Goal: Task Accomplishment & Management: Manage account settings

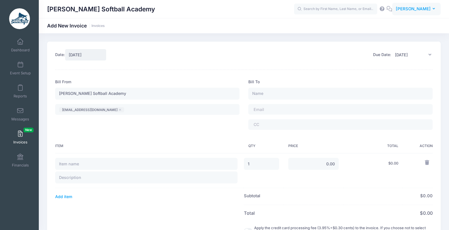
click at [415, 10] on span "[PERSON_NAME]" at bounding box center [413, 9] width 35 height 6
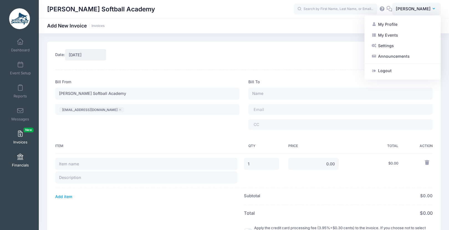
click at [25, 162] on link "Financials" at bounding box center [20, 159] width 26 height 19
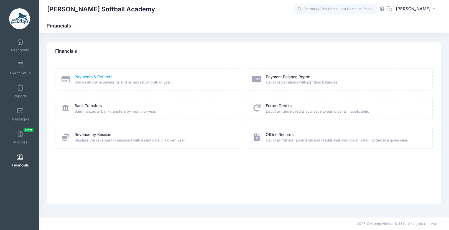
click at [93, 78] on link "Payments & Refunds" at bounding box center [94, 77] width 38 height 6
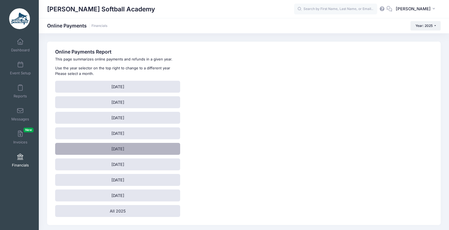
click at [123, 150] on link "May 2025" at bounding box center [117, 149] width 125 height 12
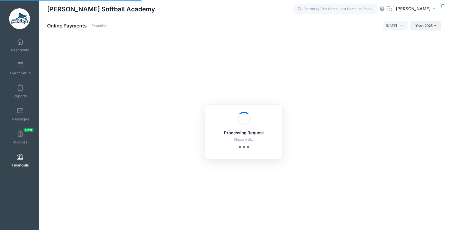
select select "10"
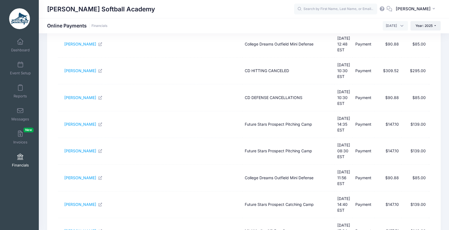
scroll to position [22, 0]
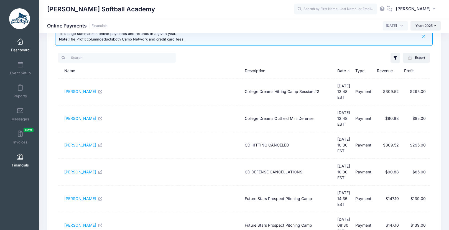
click at [26, 50] on span "Dashboard" at bounding box center [20, 50] width 19 height 5
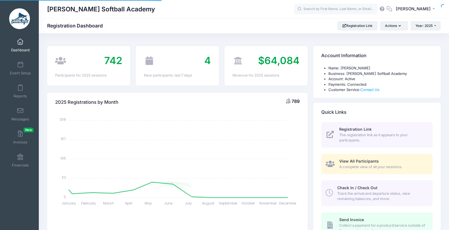
select select
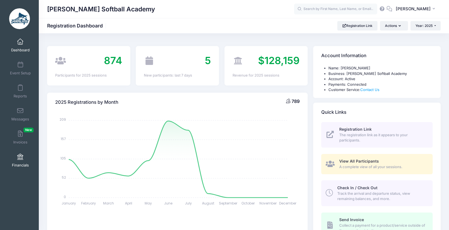
click at [24, 157] on link "Financials" at bounding box center [20, 159] width 26 height 19
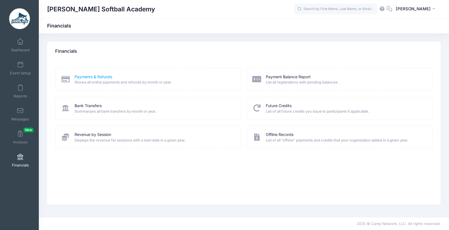
click at [103, 77] on link "Payments & Refunds" at bounding box center [94, 77] width 38 height 6
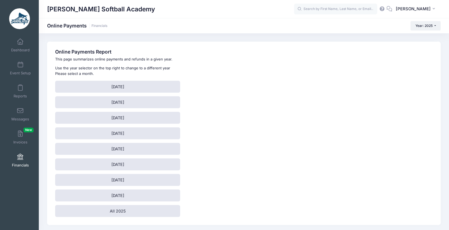
click at [20, 162] on link "Financials" at bounding box center [20, 159] width 26 height 19
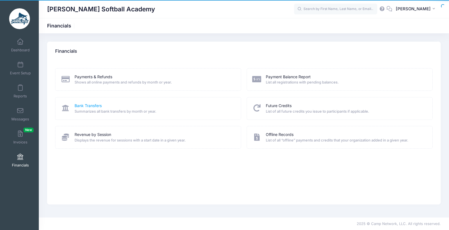
click at [90, 105] on link "Bank Transfers" at bounding box center [88, 106] width 27 height 6
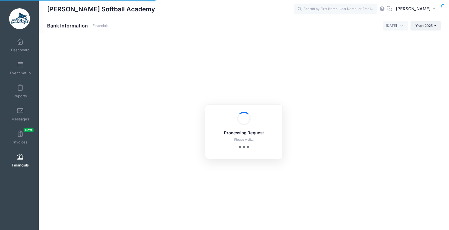
select select "10"
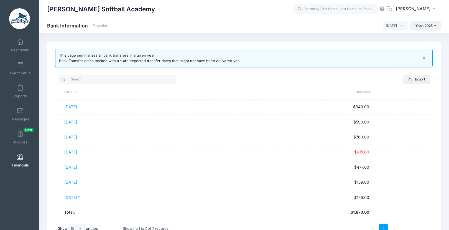
click at [19, 160] on link "Financials" at bounding box center [20, 159] width 26 height 19
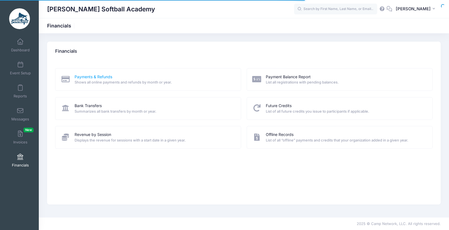
click at [89, 75] on link "Payments & Refunds" at bounding box center [94, 77] width 38 height 6
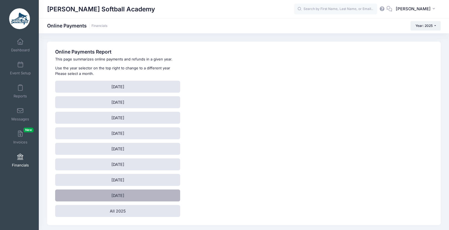
click at [124, 196] on link "[DATE]" at bounding box center [117, 195] width 125 height 12
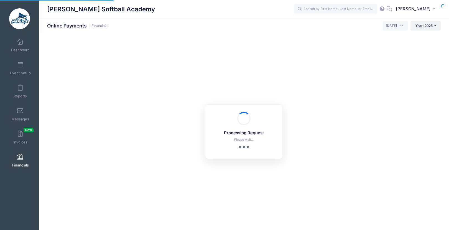
select select "10"
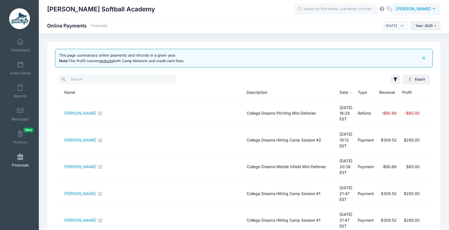
click at [411, 10] on span "[PERSON_NAME]" at bounding box center [413, 9] width 35 height 6
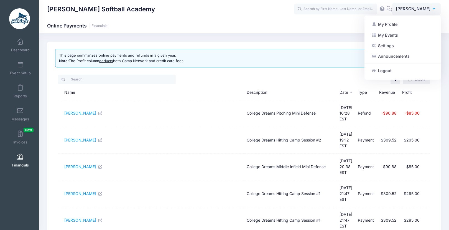
click at [352, 36] on div "[PERSON_NAME] Softball Academy Online Payments Financials [DATE] [DATE] [DATE] …" at bounding box center [244, 231] width 410 height 396
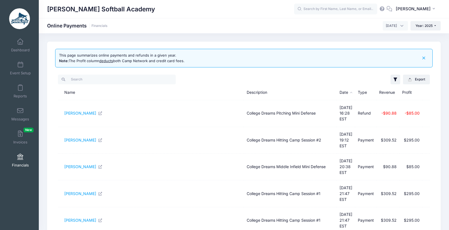
click at [425, 57] on icon "button" at bounding box center [424, 58] width 6 height 6
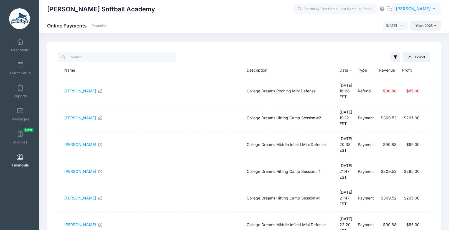
click at [419, 9] on span "[PERSON_NAME]" at bounding box center [413, 9] width 35 height 6
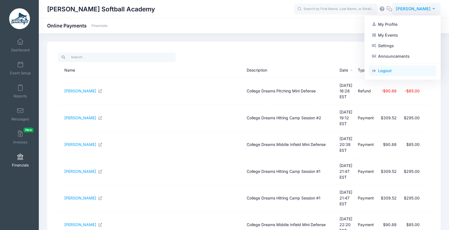
click at [400, 74] on link "Logout" at bounding box center [402, 70] width 67 height 11
